Goal: Information Seeking & Learning: Understand process/instructions

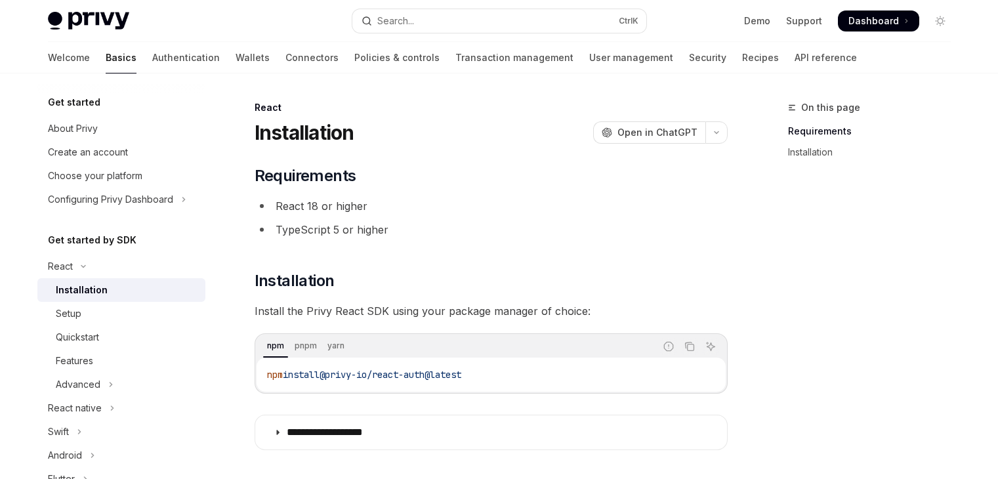
scroll to position [131, 0]
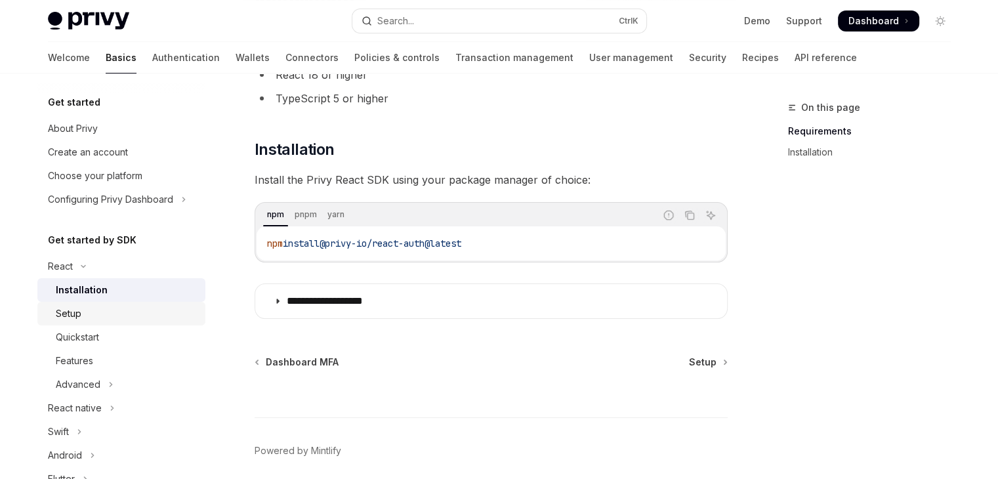
click at [100, 314] on div "Setup" at bounding box center [127, 314] width 142 height 16
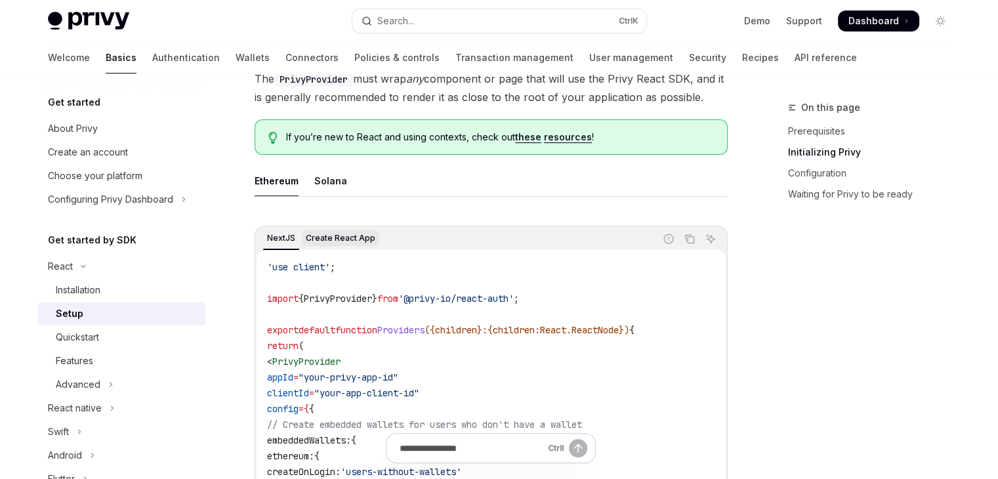
scroll to position [328, 0]
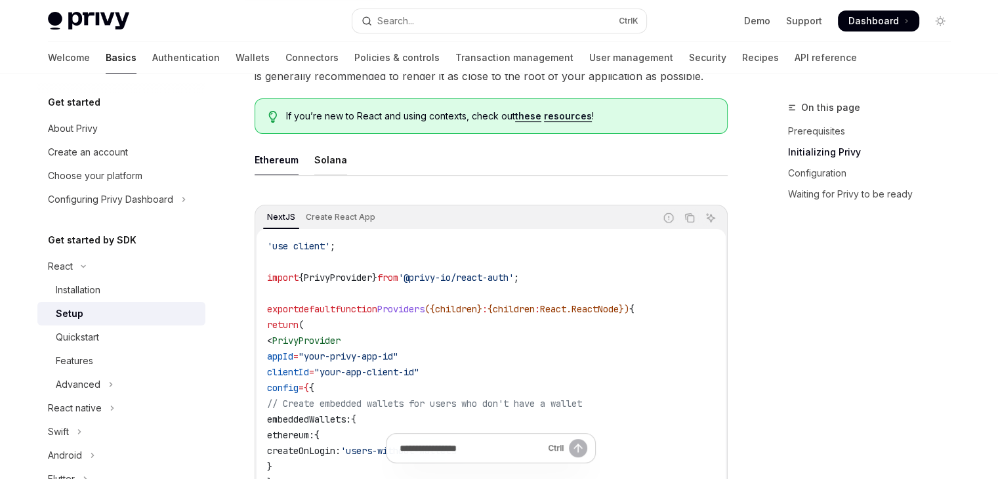
click at [327, 152] on div "Solana" at bounding box center [330, 159] width 33 height 31
click at [327, 161] on div "Solana" at bounding box center [330, 159] width 33 height 31
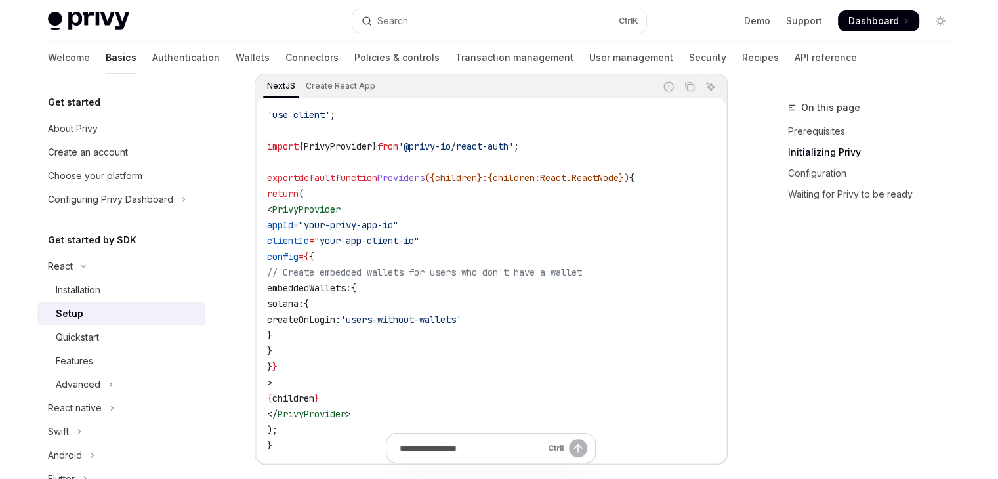
scroll to position [525, 0]
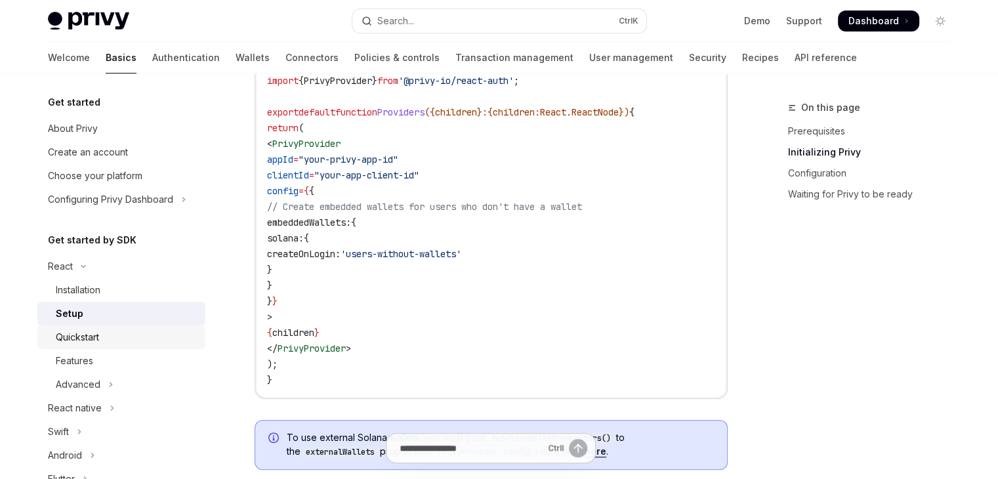
click at [85, 340] on div "Quickstart" at bounding box center [77, 337] width 43 height 16
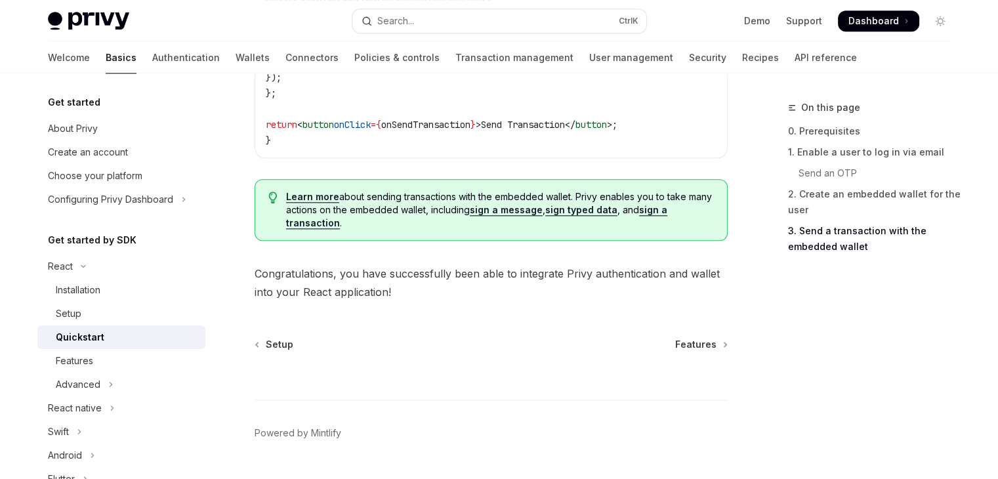
scroll to position [1443, 0]
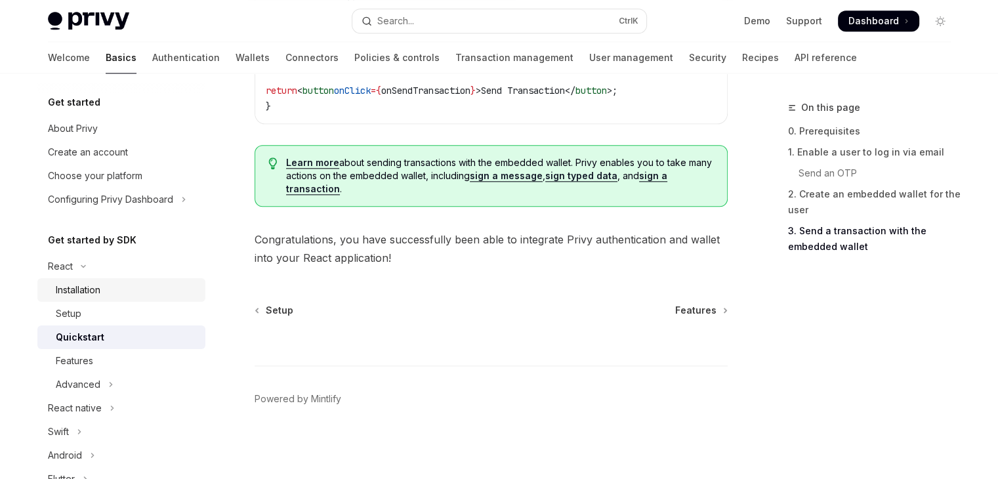
click at [105, 287] on div "Installation" at bounding box center [127, 290] width 142 height 16
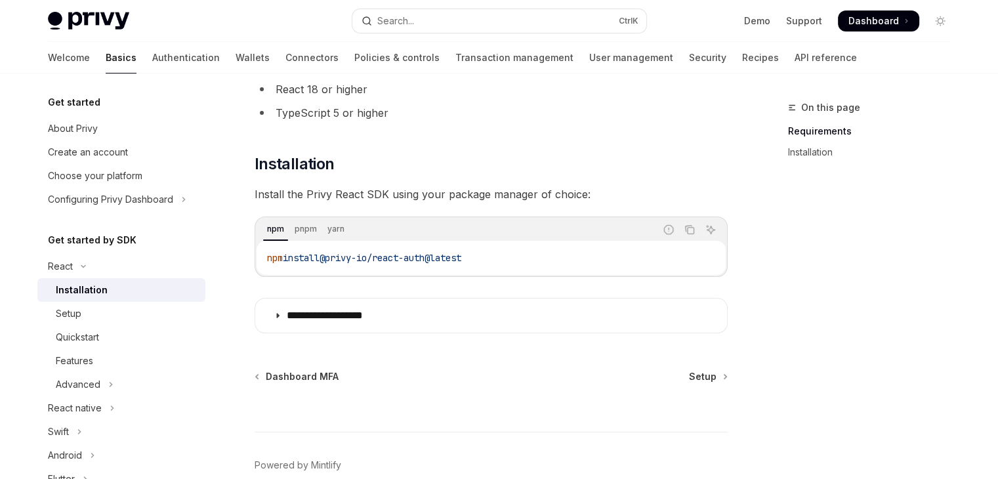
scroll to position [131, 0]
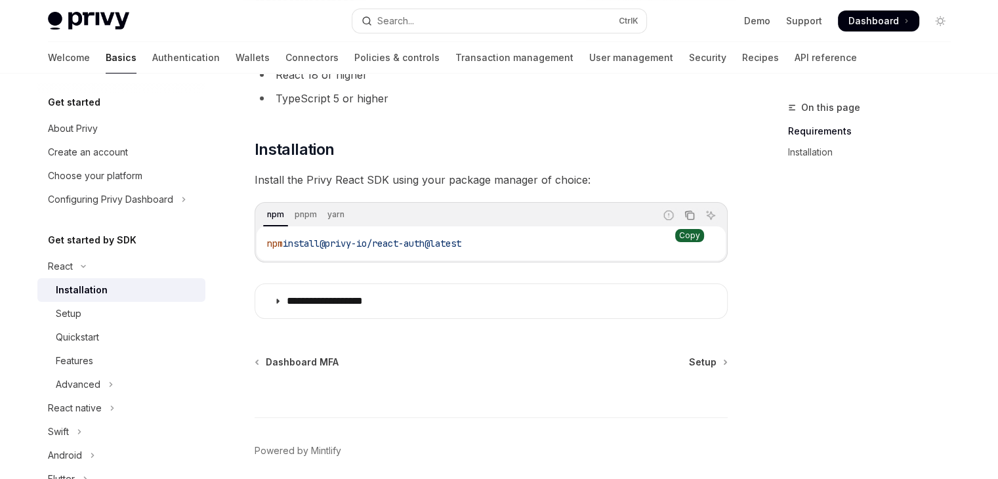
click at [689, 216] on icon "Copy the contents from the code block" at bounding box center [689, 215] width 10 height 10
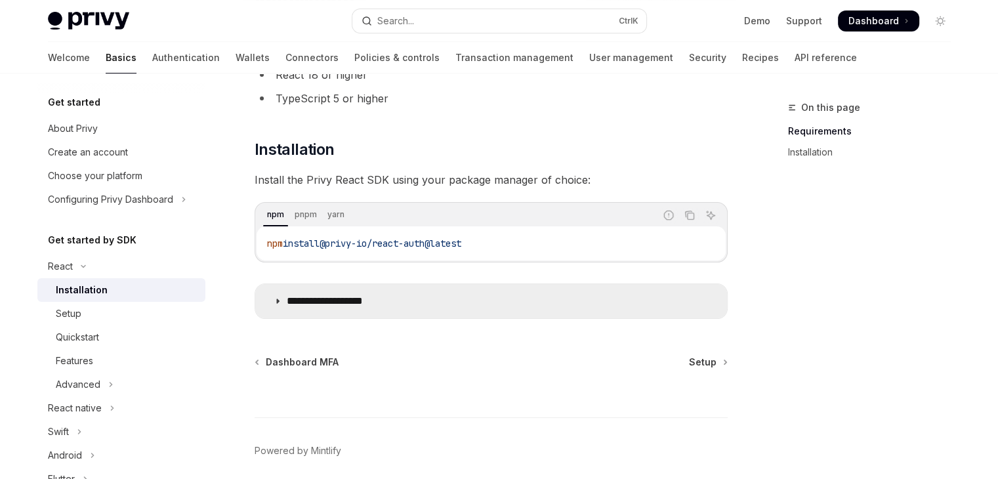
click at [291, 300] on p "**********" at bounding box center [341, 301] width 108 height 13
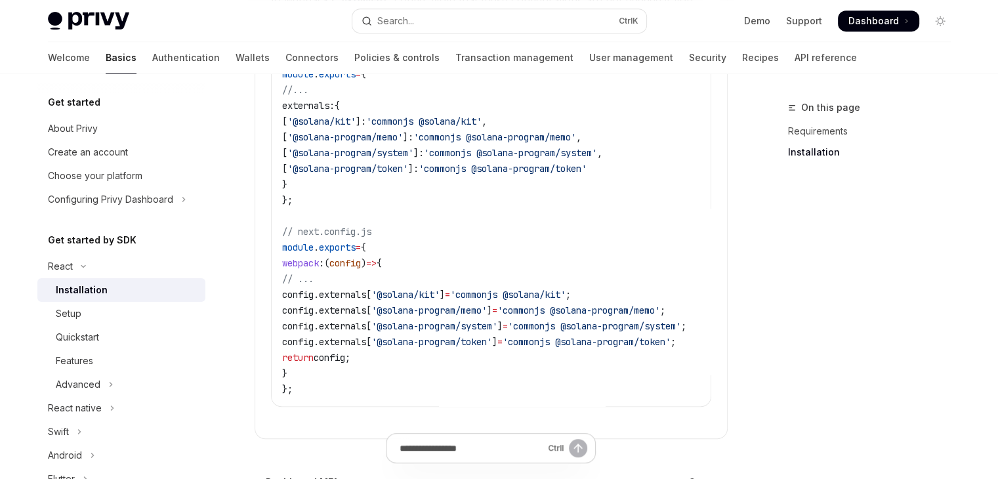
scroll to position [656, 0]
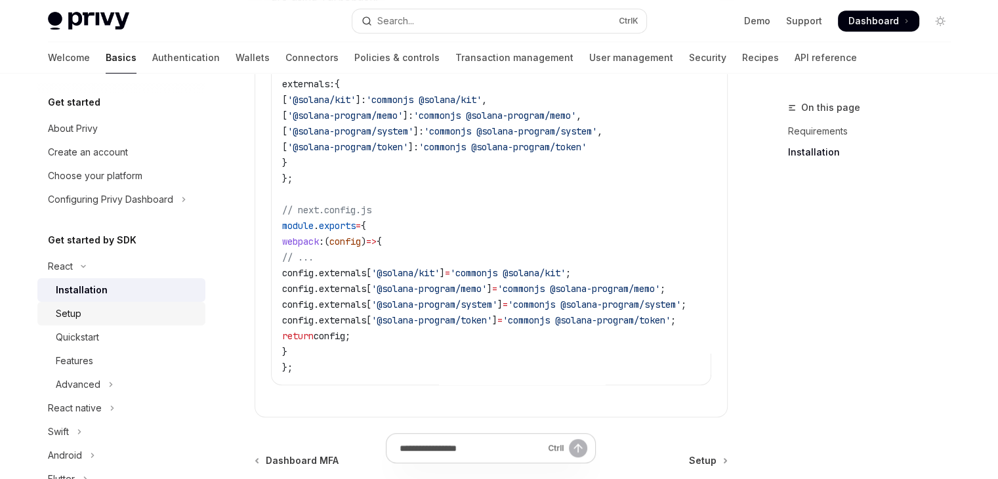
click at [72, 312] on div "Setup" at bounding box center [69, 314] width 26 height 16
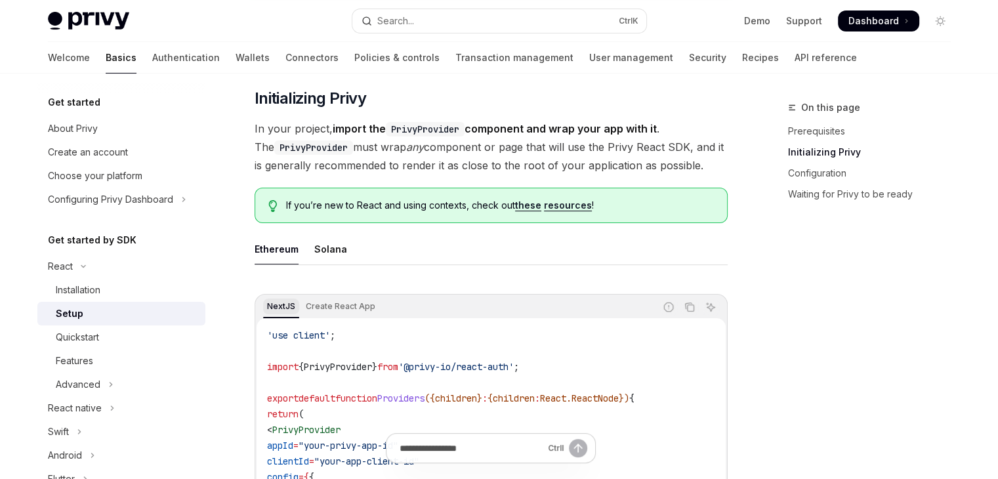
scroll to position [262, 0]
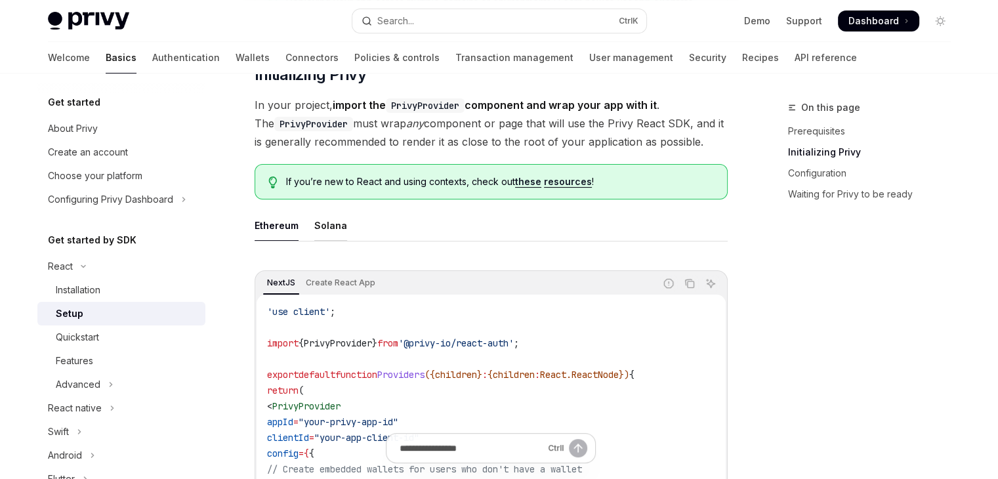
click at [325, 229] on div "Solana" at bounding box center [330, 225] width 33 height 31
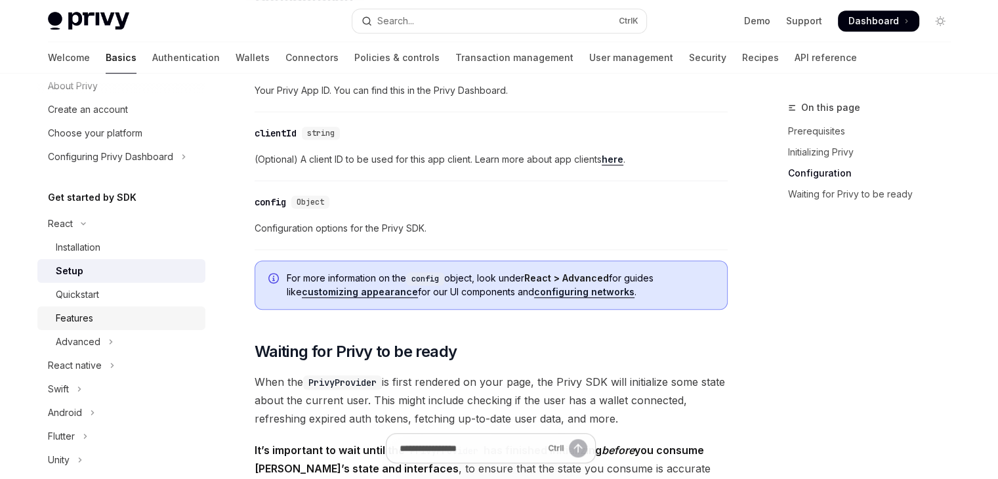
scroll to position [66, 0]
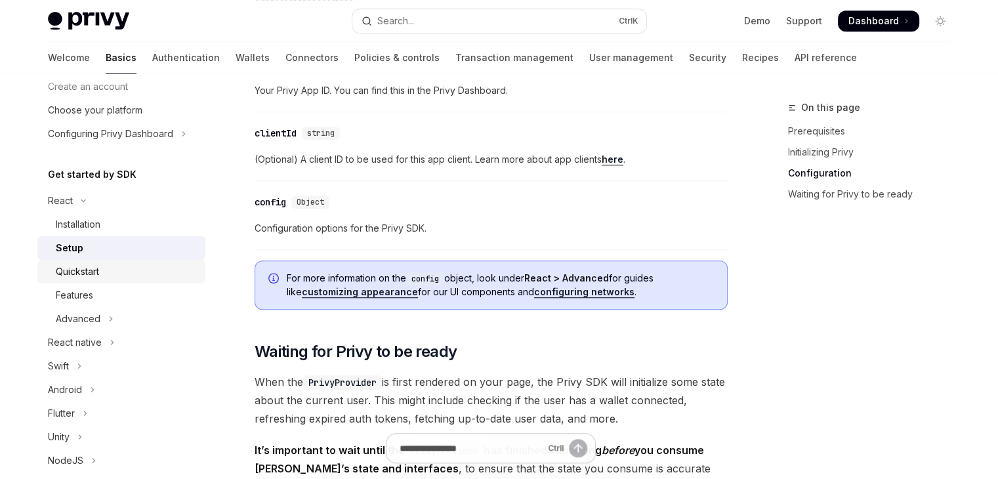
click at [87, 279] on div "Quickstart" at bounding box center [77, 272] width 43 height 16
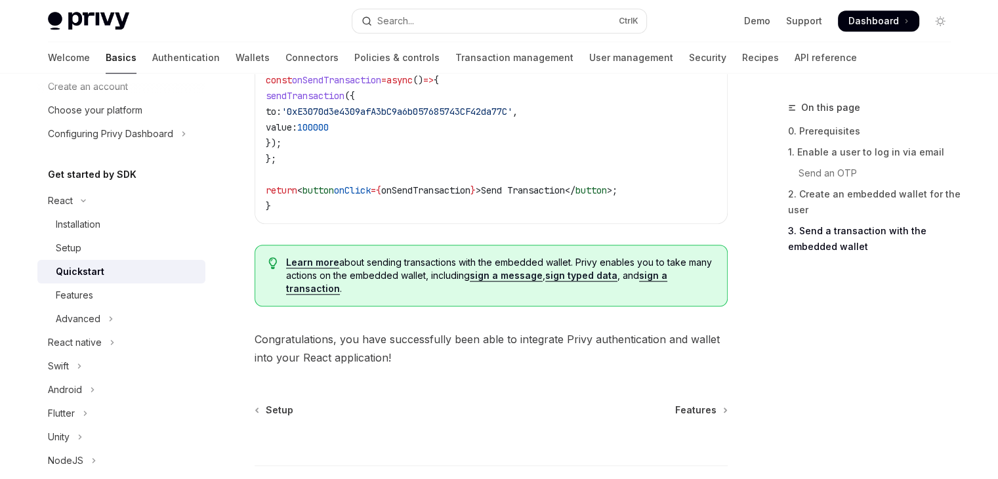
scroll to position [1443, 0]
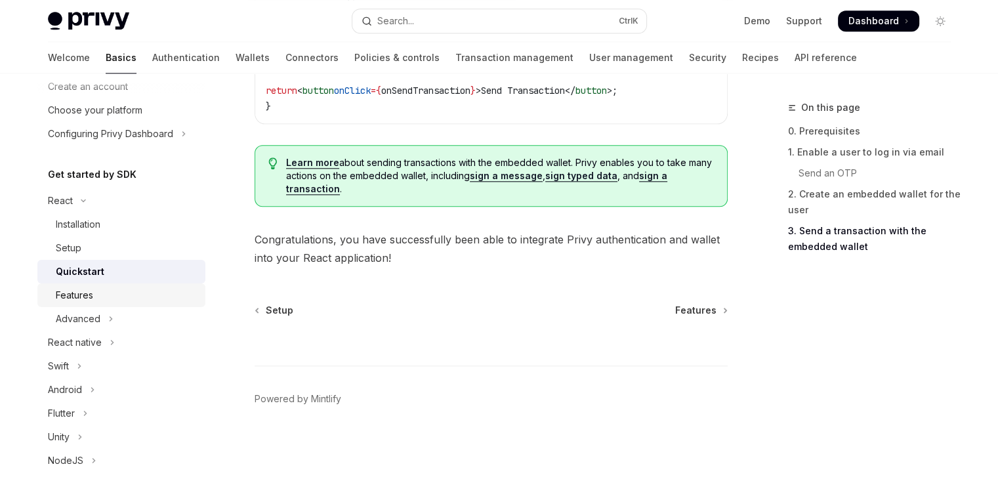
click at [86, 292] on div "Features" at bounding box center [74, 295] width 37 height 16
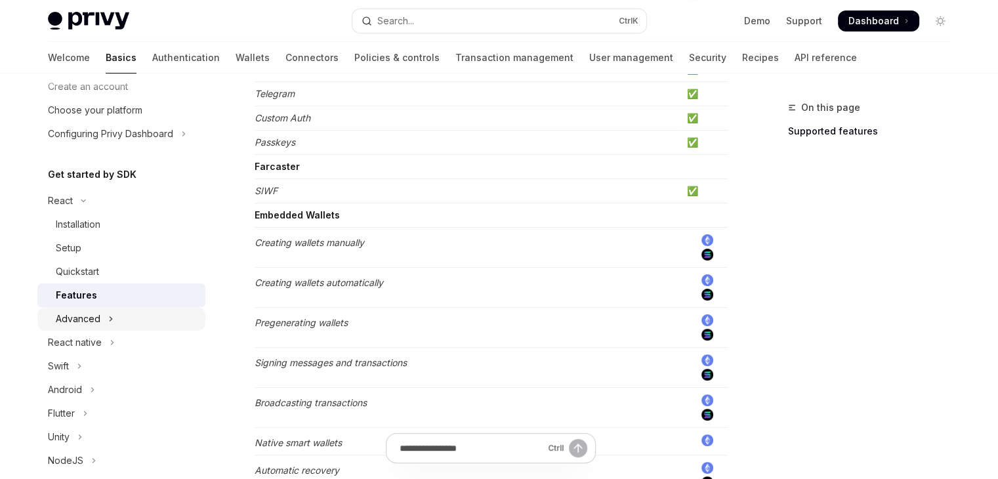
scroll to position [459, 0]
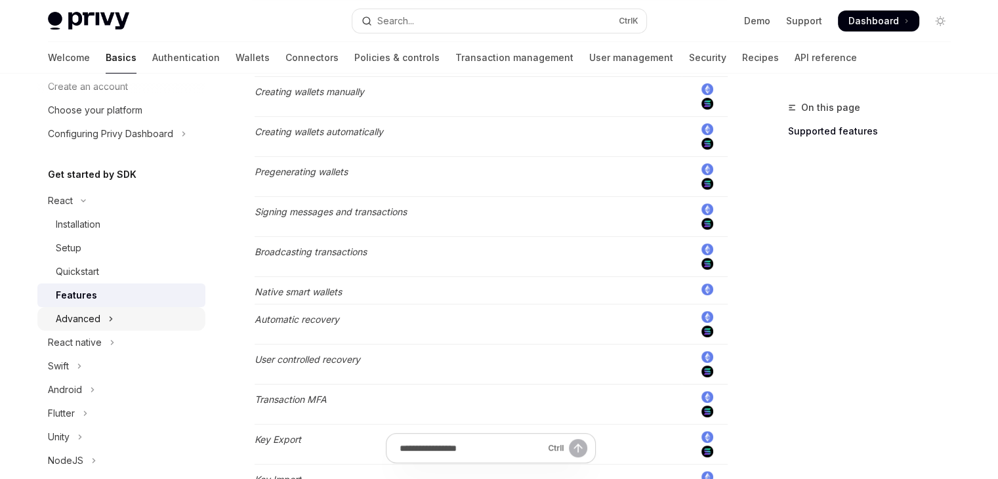
click at [81, 329] on button "Advanced" at bounding box center [121, 319] width 168 height 24
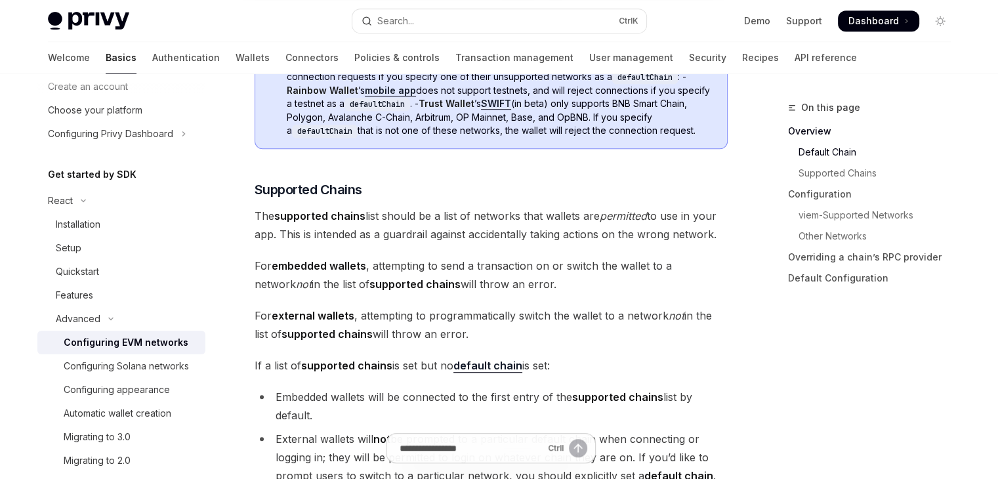
scroll to position [984, 0]
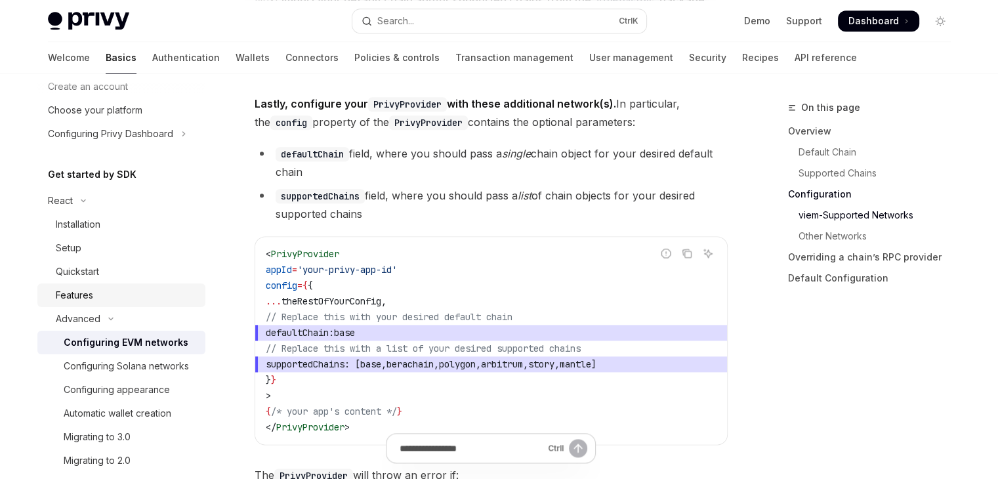
scroll to position [66, 0]
click at [92, 229] on div "Installation" at bounding box center [78, 224] width 45 height 16
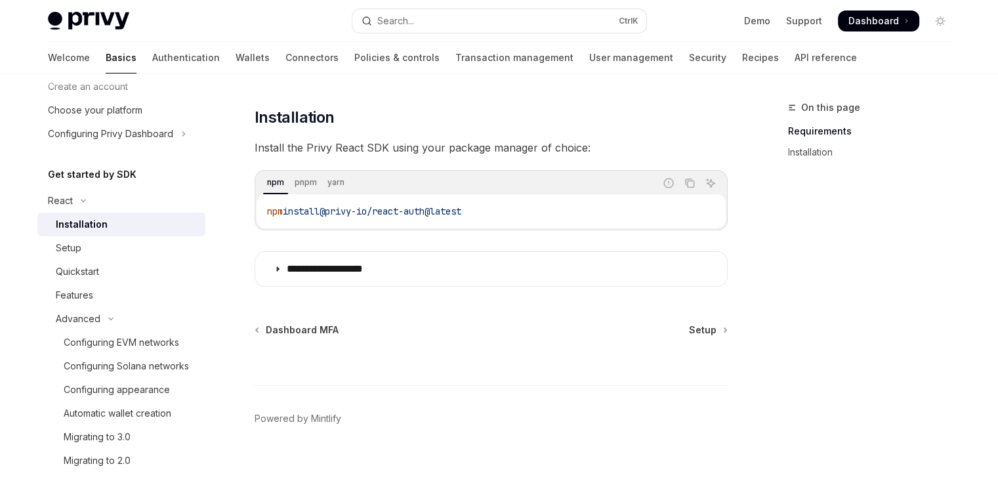
scroll to position [182, 0]
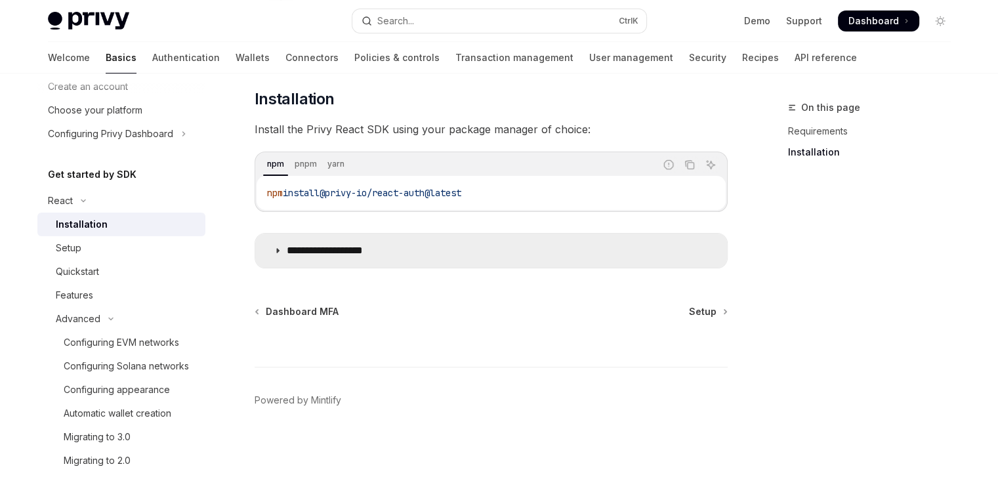
click at [278, 255] on summary "**********" at bounding box center [491, 251] width 472 height 34
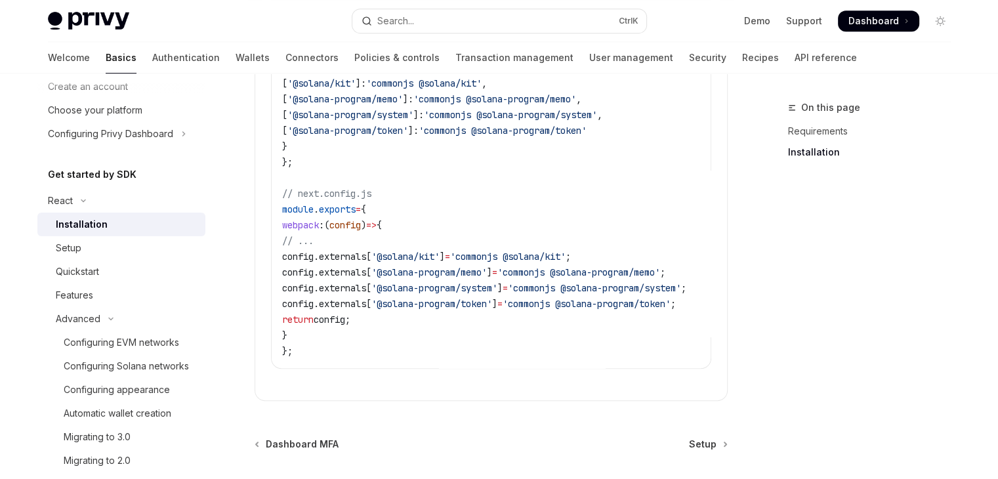
scroll to position [641, 0]
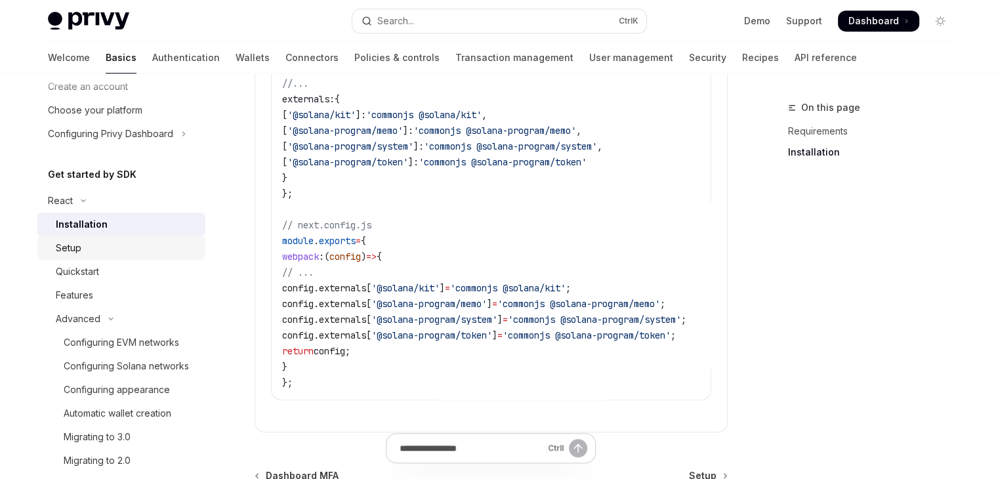
click at [109, 254] on div "Setup" at bounding box center [127, 248] width 142 height 16
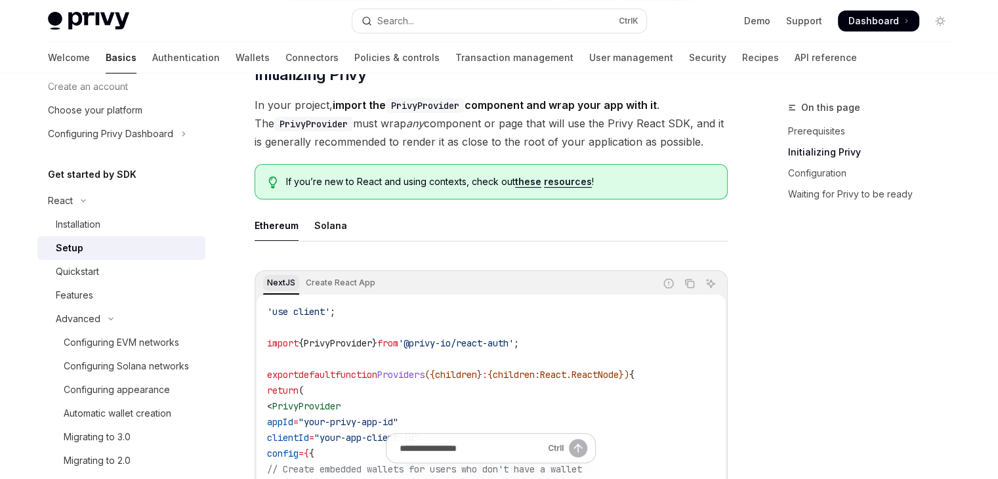
scroll to position [328, 0]
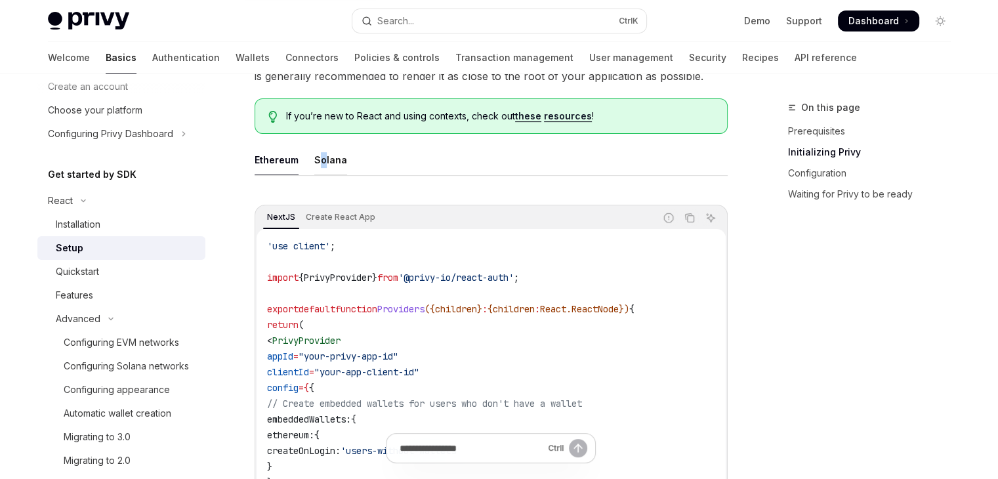
click at [321, 155] on div "Solana" at bounding box center [330, 159] width 33 height 31
type textarea "*"
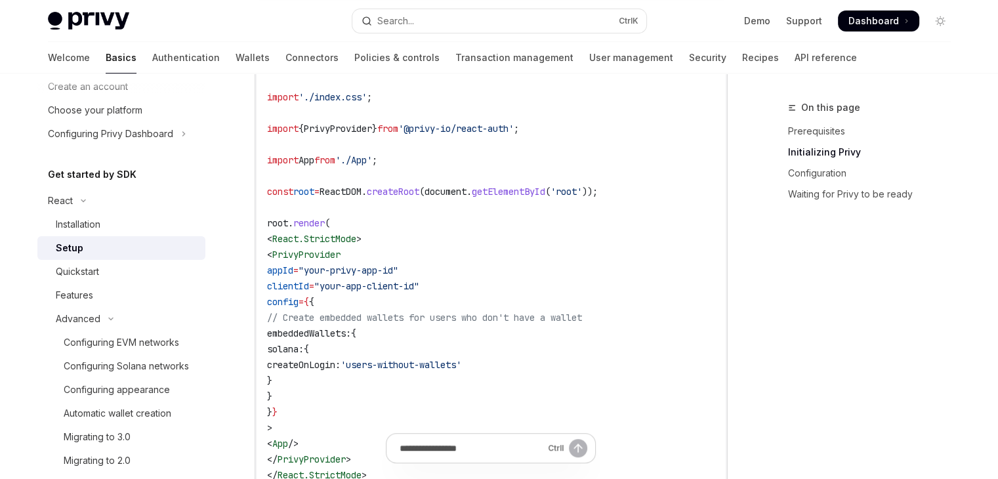
scroll to position [459, 0]
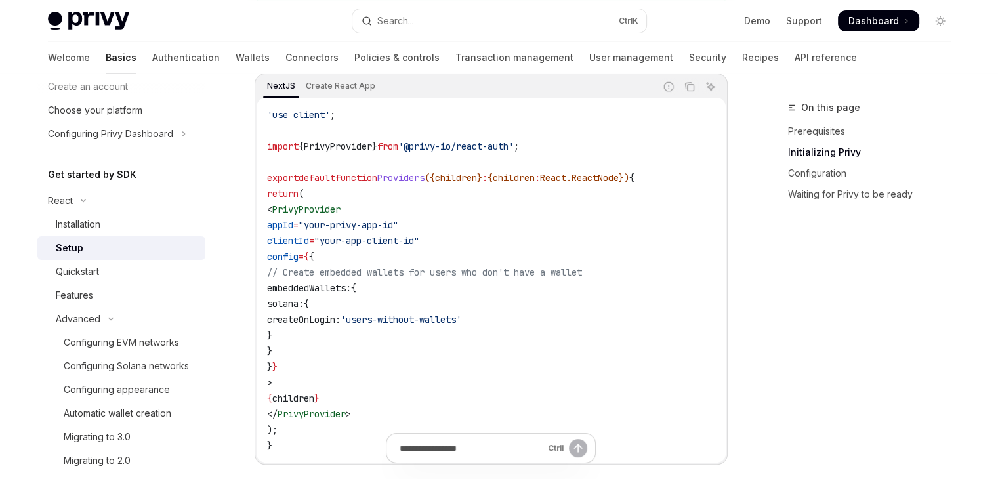
click at [337, 92] on div "NextJS Create React App" at bounding box center [456, 86] width 398 height 22
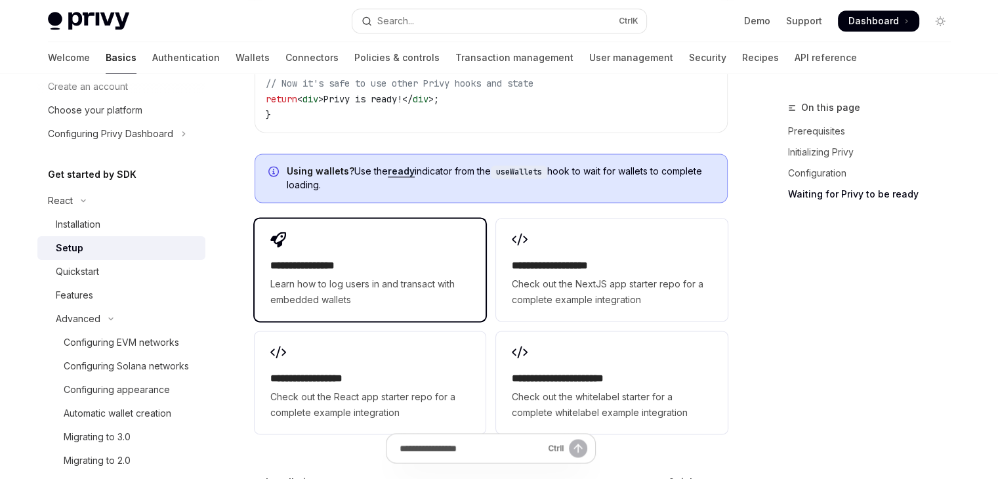
scroll to position [1837, 0]
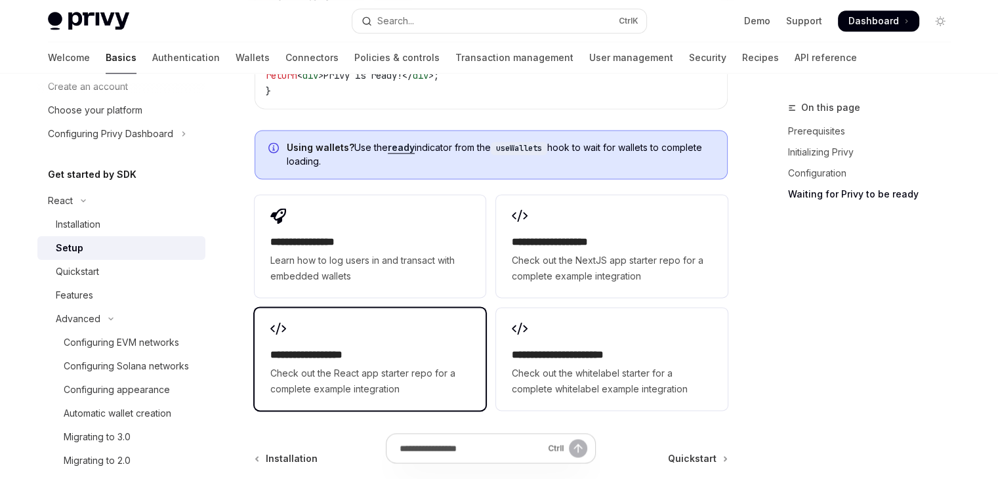
click at [407, 347] on h2 "**********" at bounding box center [369, 355] width 199 height 16
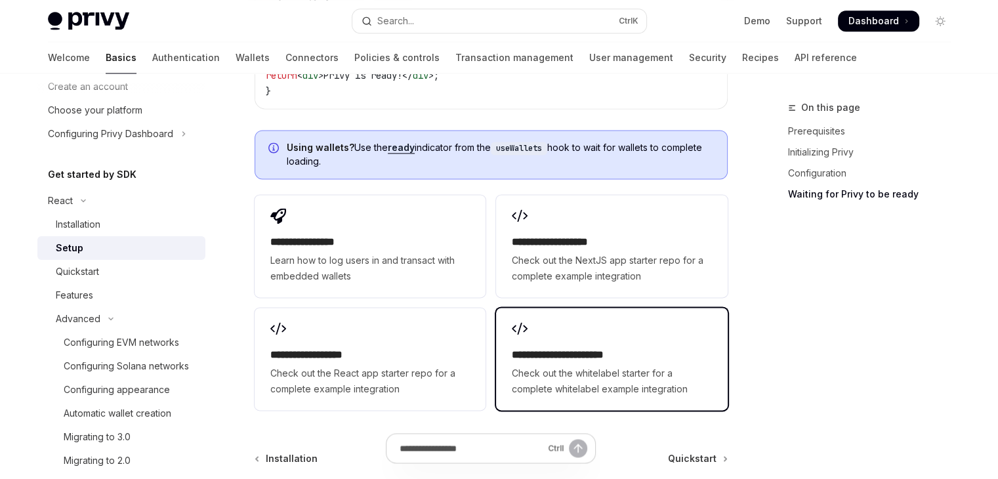
click at [606, 347] on h2 "**********" at bounding box center [611, 355] width 199 height 16
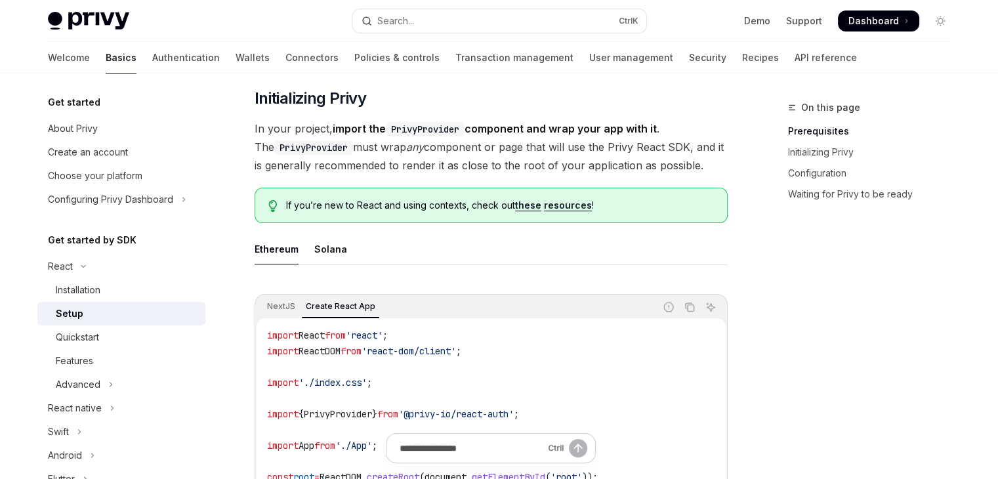
scroll to position [262, 0]
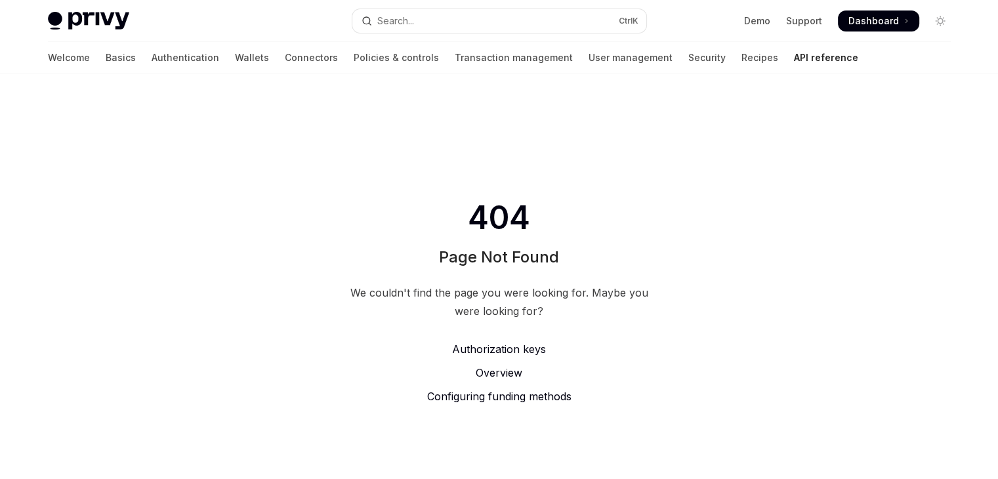
click at [888, 18] on span "Dashboard" at bounding box center [873, 20] width 51 height 13
click at [884, 16] on span "Dashboard" at bounding box center [873, 20] width 51 height 13
